Goal: Transaction & Acquisition: Book appointment/travel/reservation

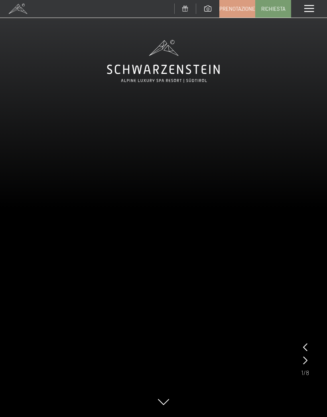
click at [236, 7] on span "Prenotazione" at bounding box center [238, 8] width 36 height 7
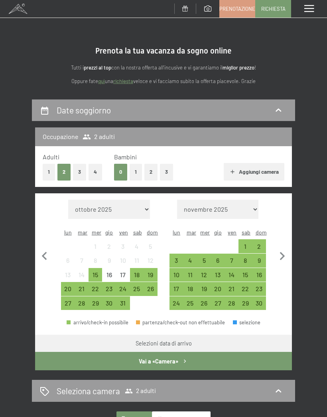
click at [67, 301] on div "27" at bounding box center [68, 306] width 12 height 12
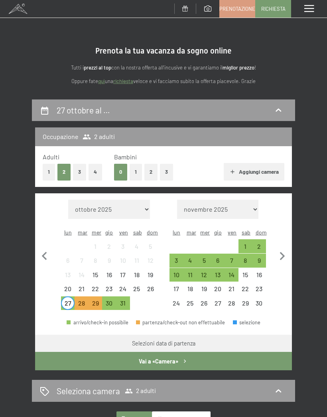
click at [137, 285] on div "25" at bounding box center [137, 291] width 12 height 12
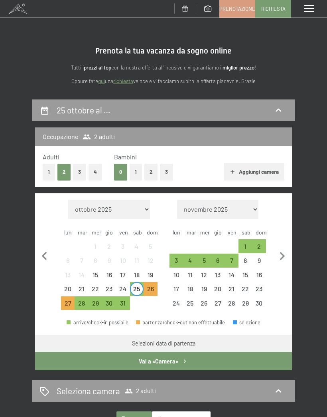
click at [65, 296] on div "27" at bounding box center [68, 303] width 14 height 14
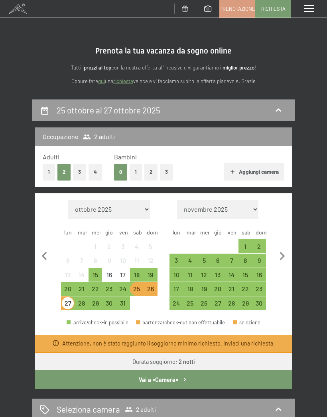
click at [136, 287] on div "25" at bounding box center [137, 291] width 12 height 12
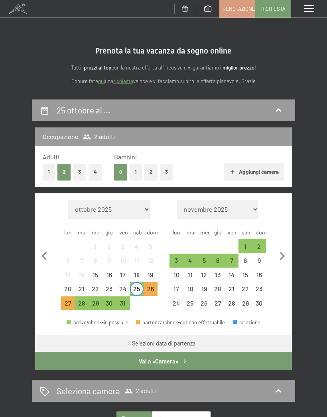
click at [79, 297] on div "28" at bounding box center [81, 303] width 12 height 12
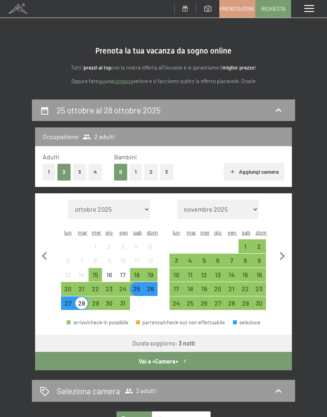
click at [250, 357] on button "Vai a «Camera»" at bounding box center [163, 361] width 257 height 18
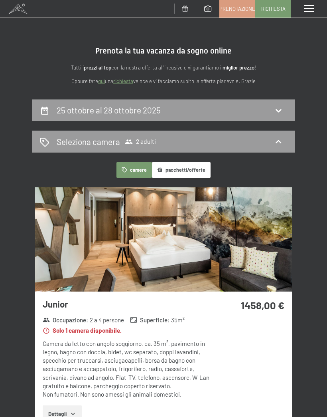
click at [20, 8] on span at bounding box center [18, 9] width 36 height 18
